Goal: Information Seeking & Learning: Learn about a topic

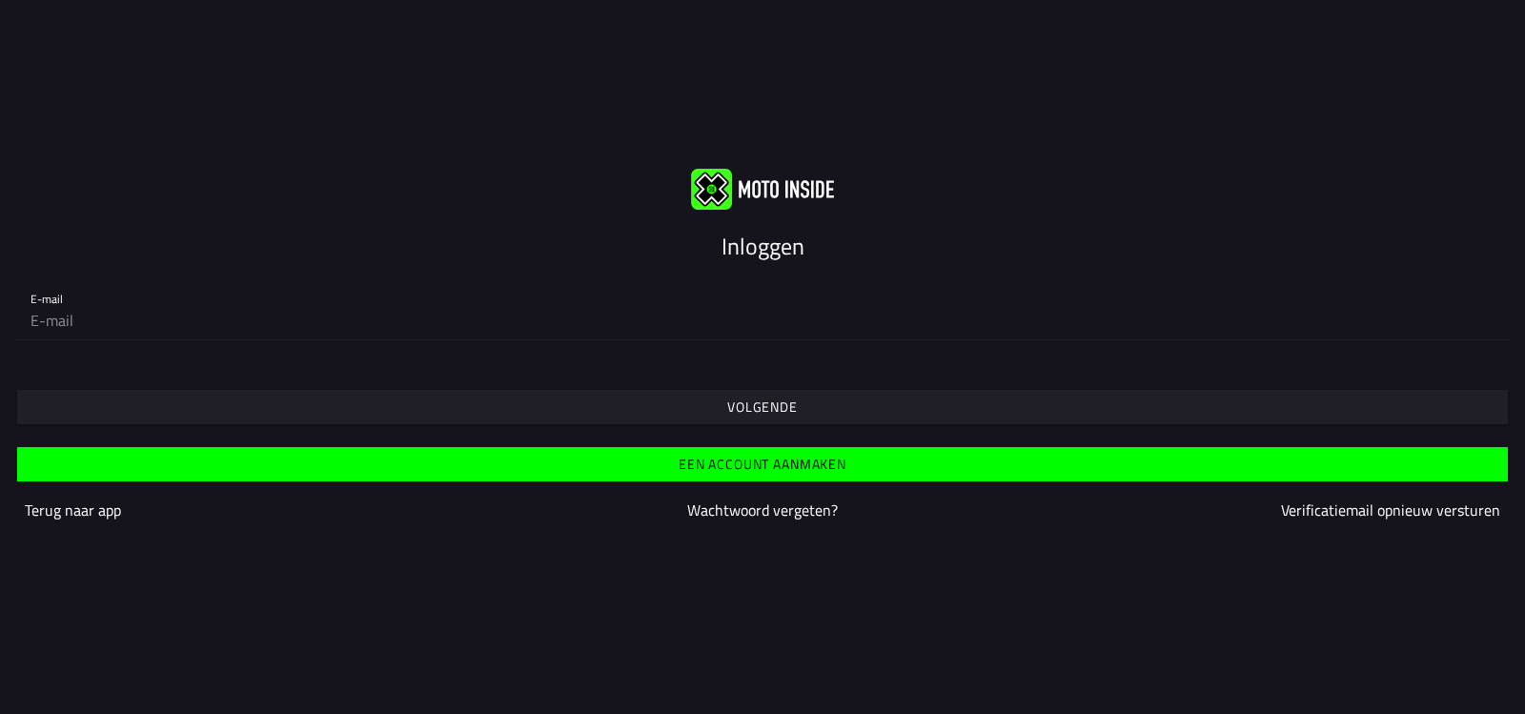
click at [0, 0] on slot "Inloggen" at bounding box center [0, 0] width 0 height 0
click at [815, 257] on div "Inloggen" at bounding box center [762, 246] width 1525 height 34
click at [0, 0] on slot "Inloggen" at bounding box center [0, 0] width 0 height 0
click at [706, 187] on img at bounding box center [762, 188] width 143 height 41
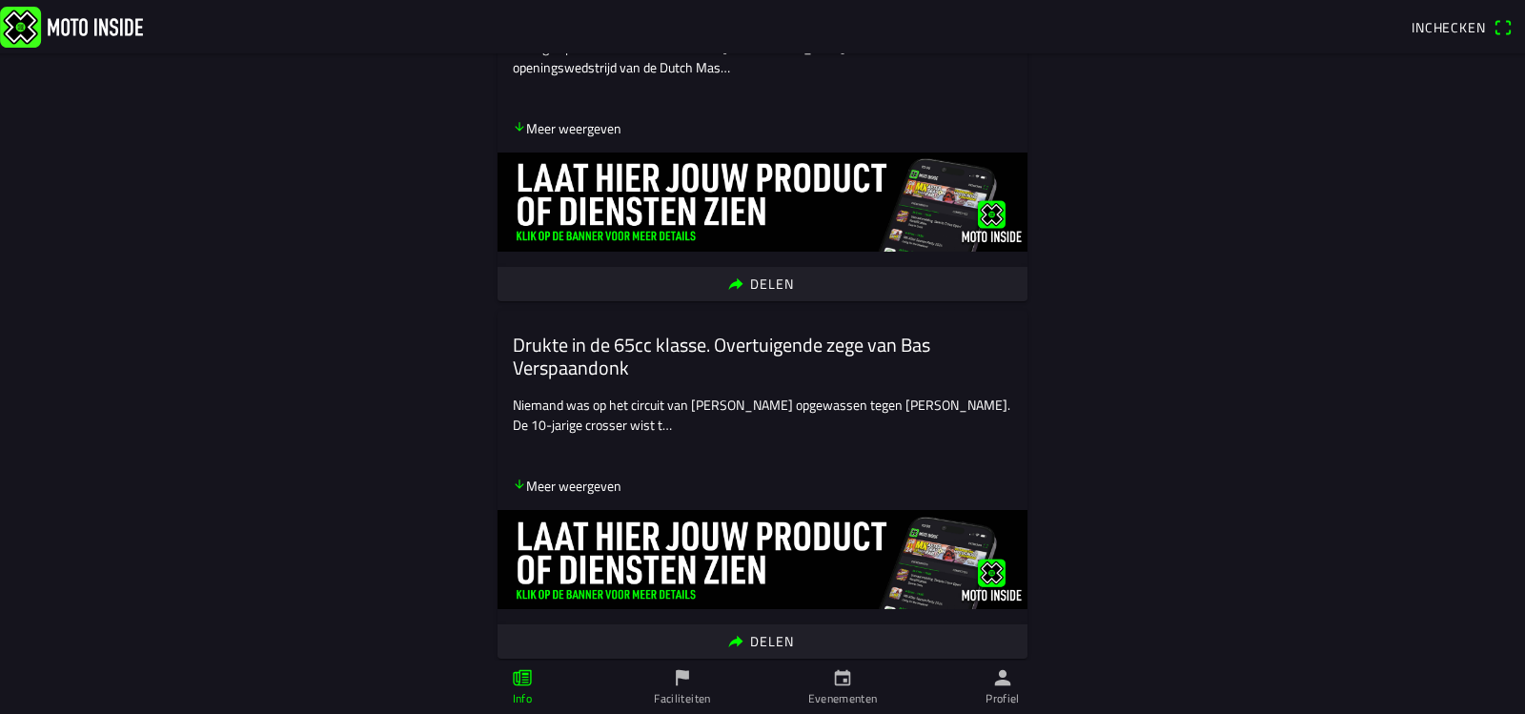
scroll to position [1430, 0]
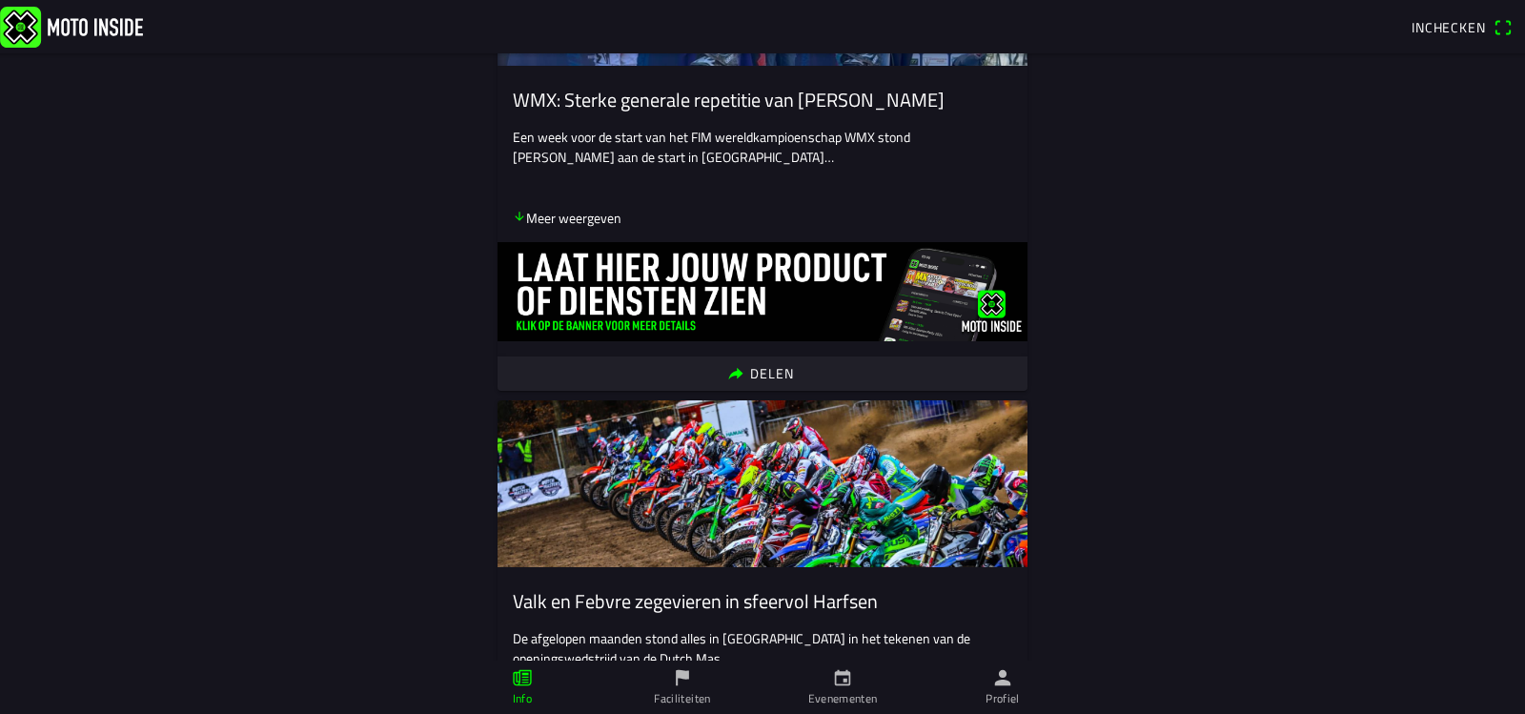
click at [834, 686] on icon "calendar" at bounding box center [842, 677] width 21 height 21
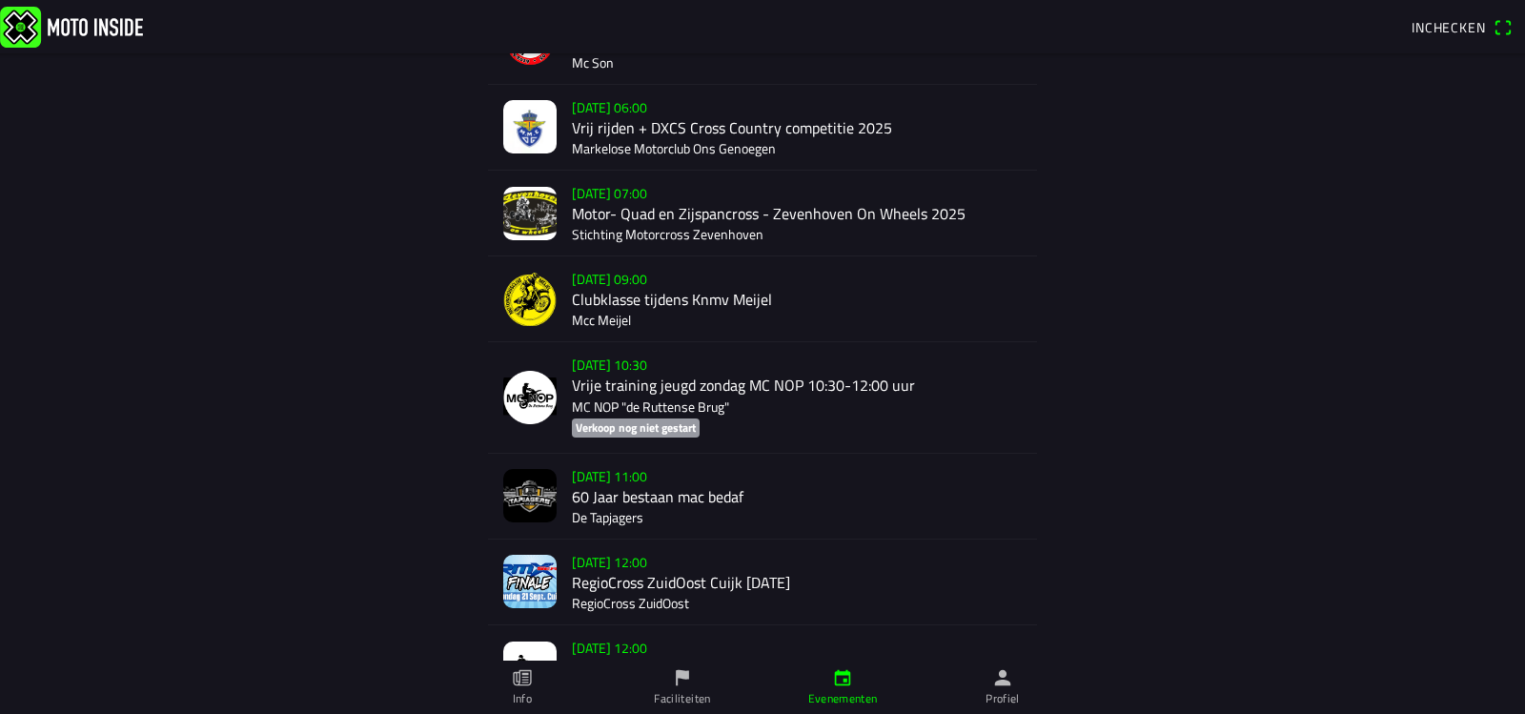
scroll to position [1525, 0]
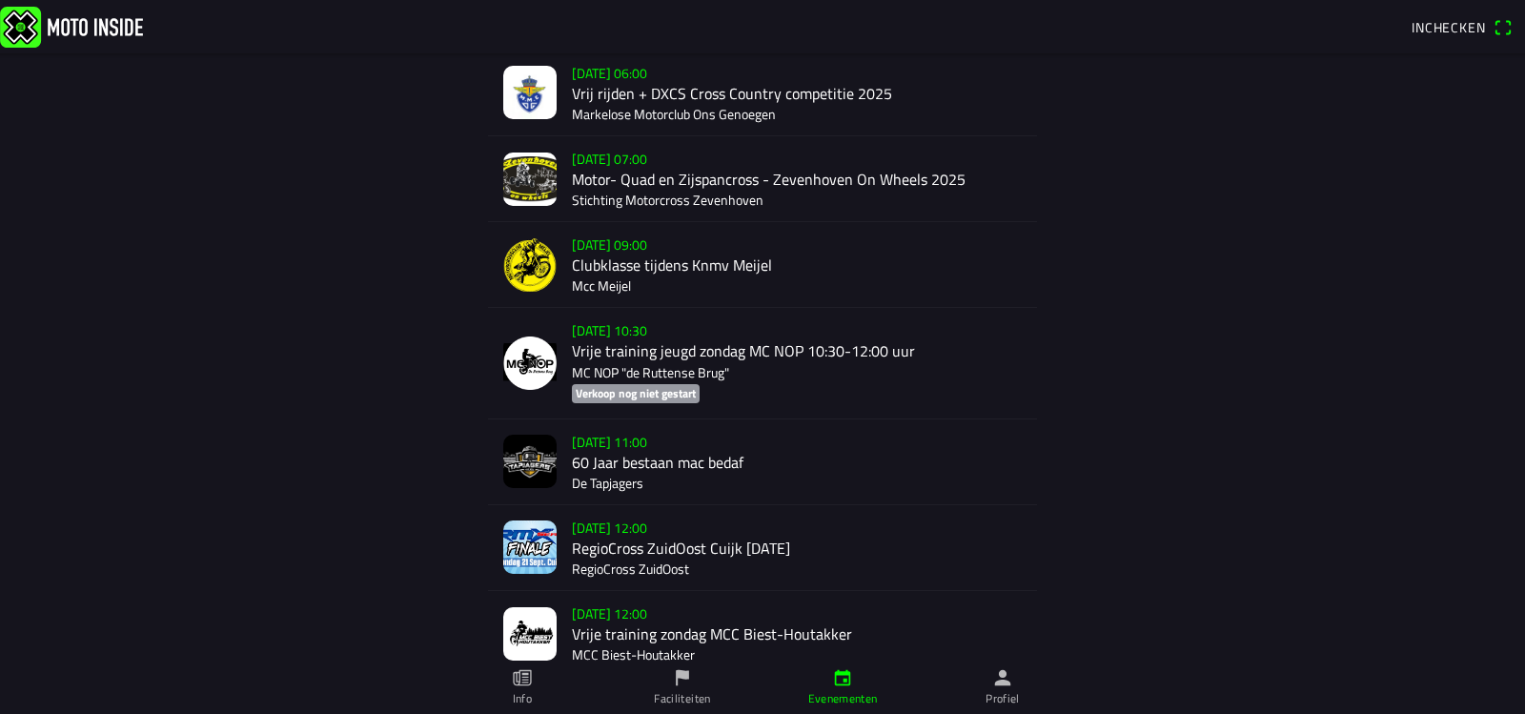
click at [636, 547] on div "[DATE] 12:00 RegioCross ZuidOost Cuijk [DATE] RegioCross ZuidOost" at bounding box center [797, 547] width 450 height 85
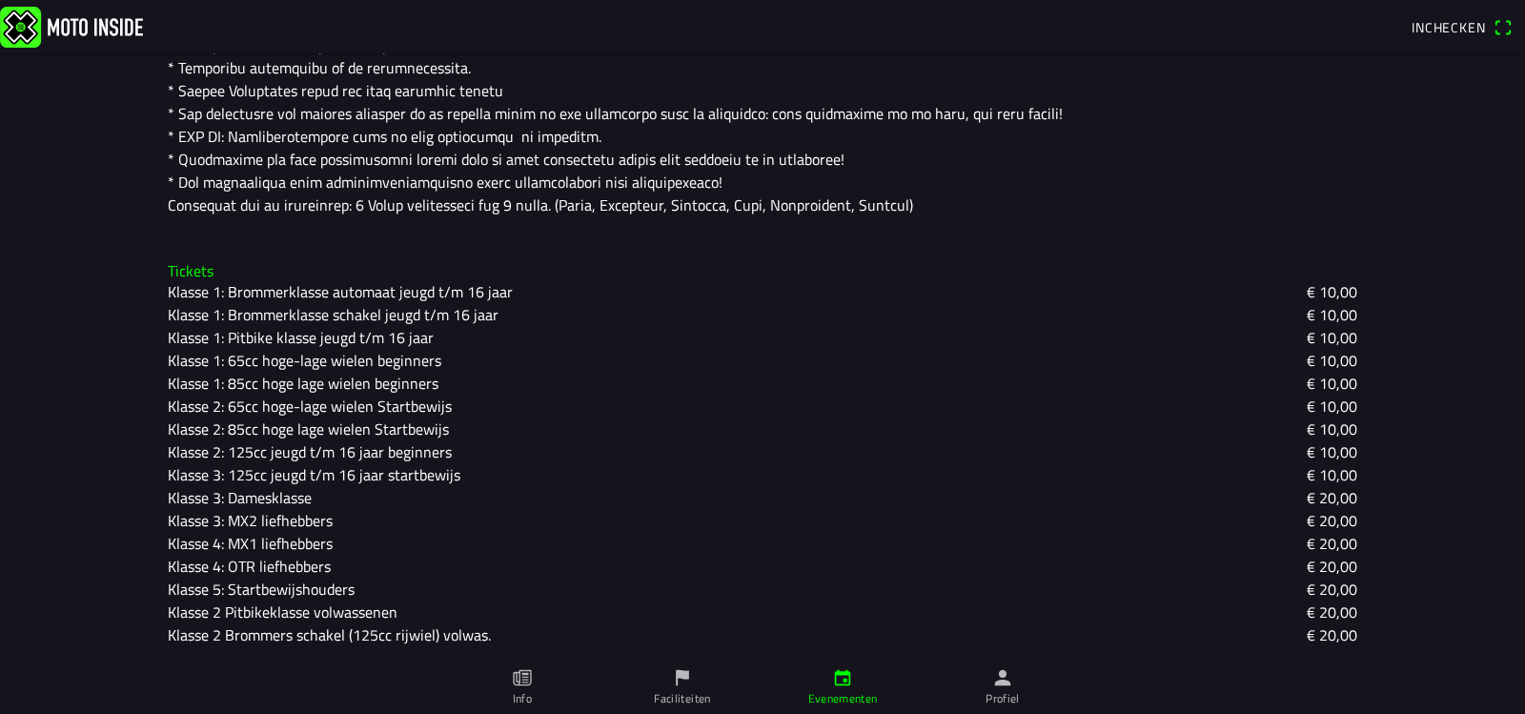
scroll to position [762, 0]
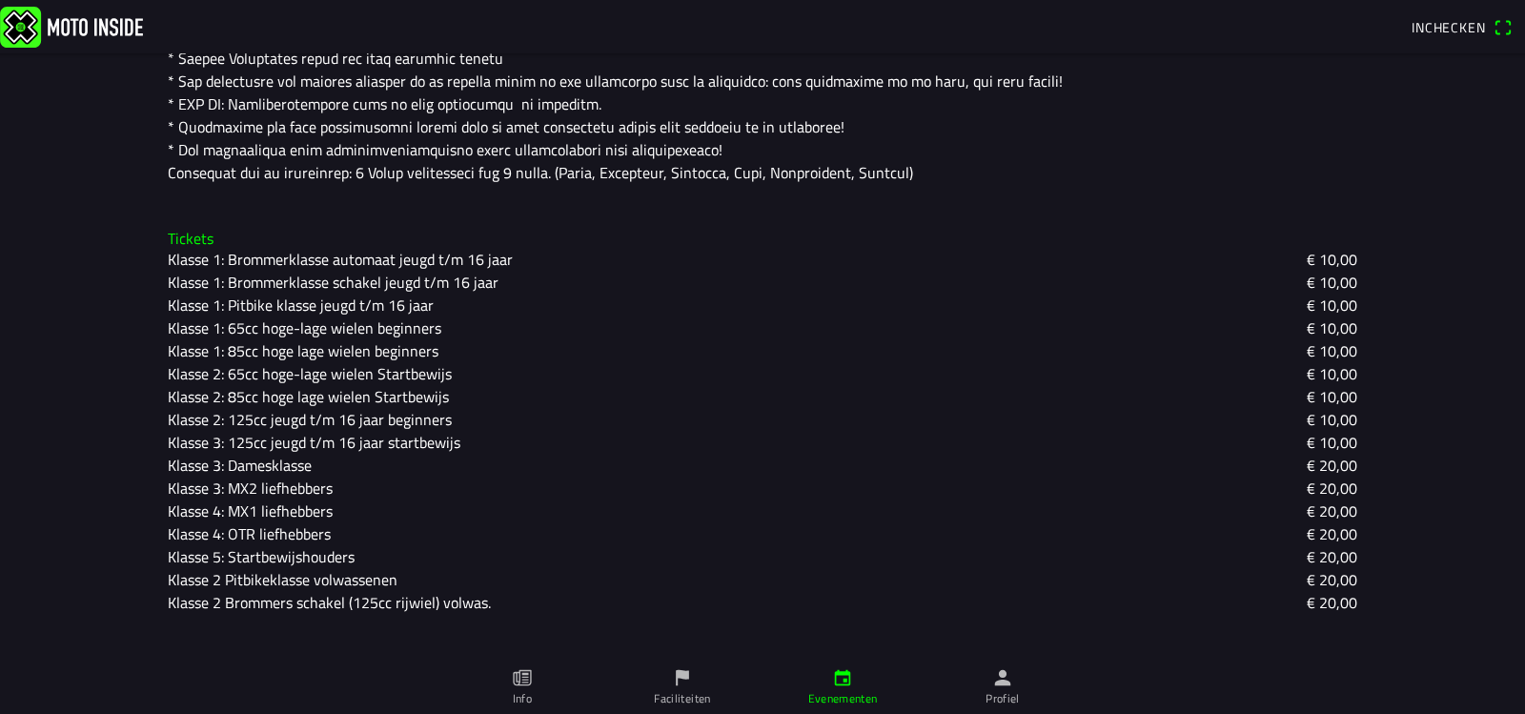
click at [0, 0] on slot "Klasse 2 Brommers schakel (125cc rijwiel) volwas." at bounding box center [0, 0] width 0 height 0
click at [146, 642] on ion-backdrop at bounding box center [762, 357] width 1525 height 714
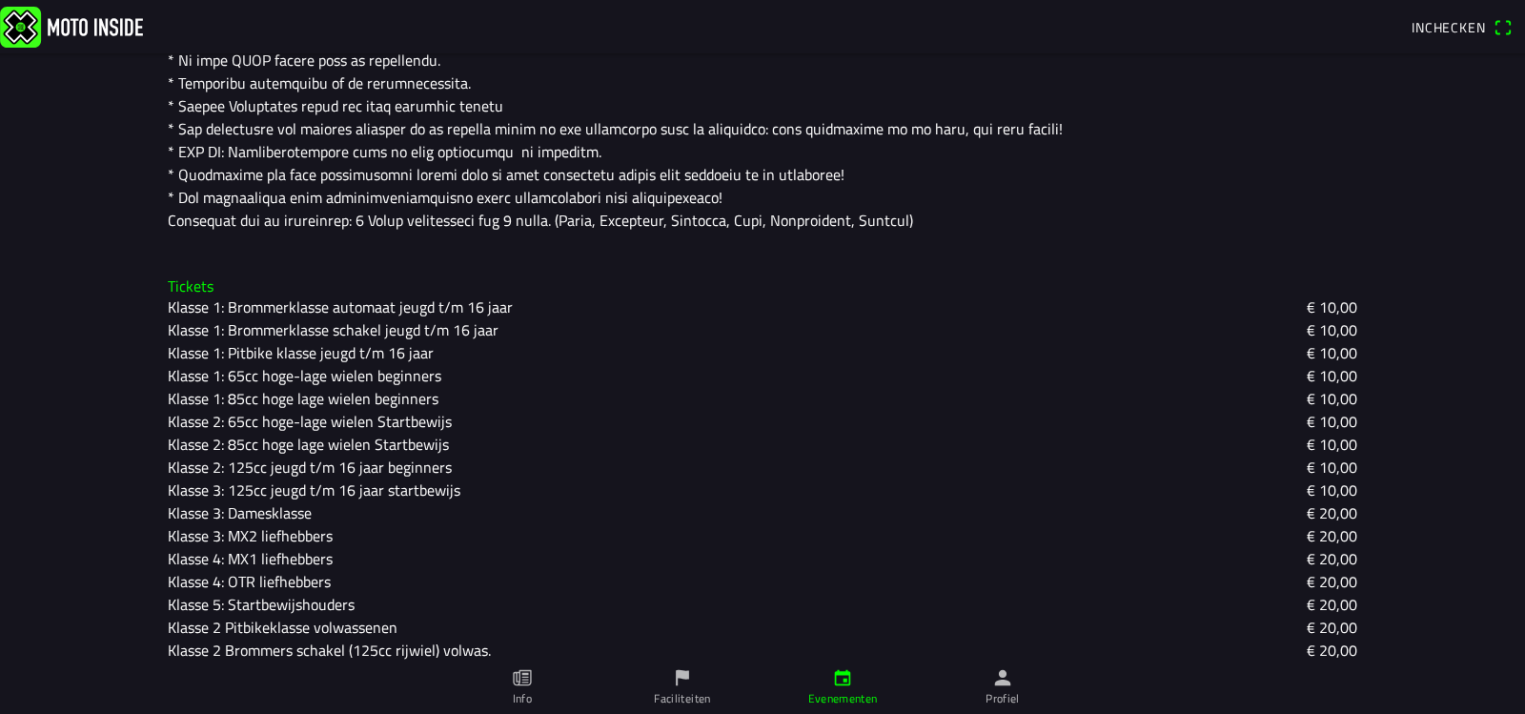
scroll to position [842, 0]
